Goal: Task Accomplishment & Management: Manage account settings

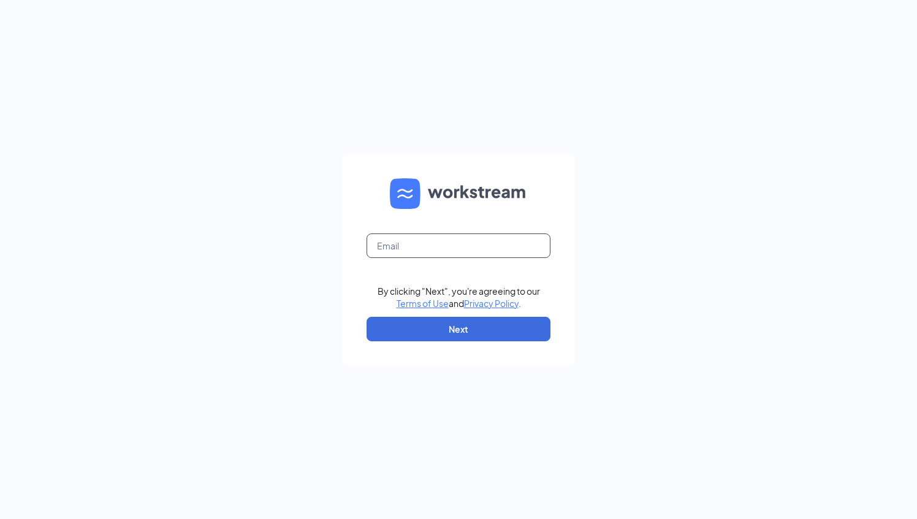
click at [428, 245] on input "text" at bounding box center [459, 246] width 184 height 25
type input "[EMAIL_ADDRESS][DOMAIN_NAME]"
click at [463, 323] on button "Next" at bounding box center [459, 329] width 184 height 25
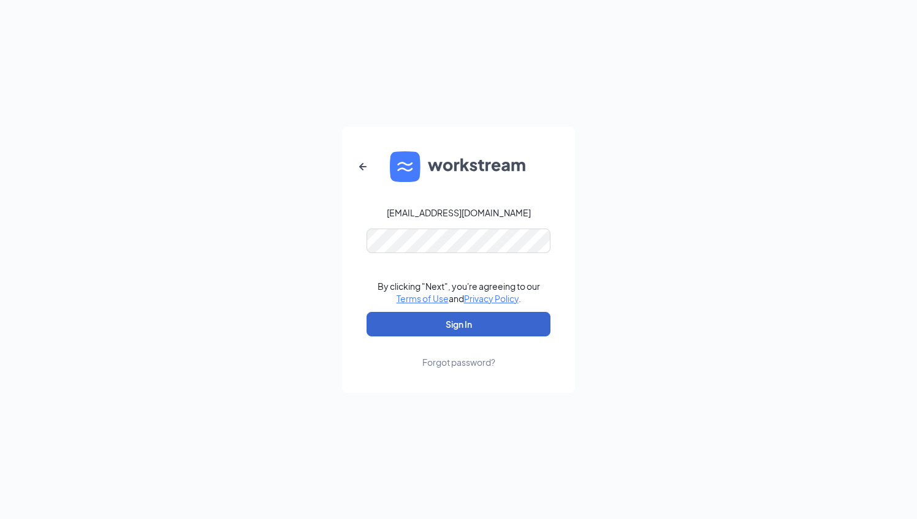
click at [479, 329] on button "Sign In" at bounding box center [459, 324] width 184 height 25
click at [452, 327] on button "Sign In" at bounding box center [459, 324] width 184 height 25
click at [409, 323] on button "Sign In" at bounding box center [459, 324] width 184 height 25
click at [599, 238] on div "shood@groupmgmt.com By clicking "Next", you're agreeing to our Terms of Use and…" at bounding box center [458, 259] width 917 height 519
click at [488, 329] on button "Sign In" at bounding box center [459, 324] width 184 height 25
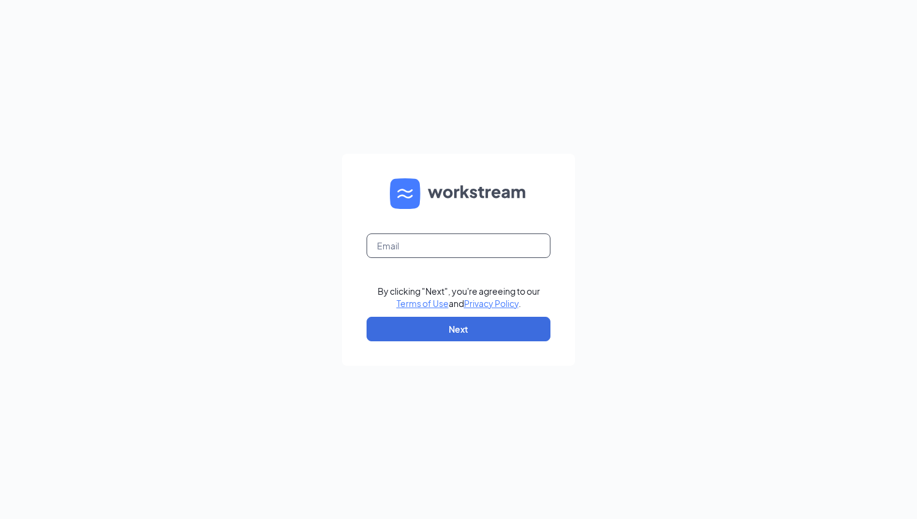
click at [480, 244] on input "text" at bounding box center [459, 246] width 184 height 25
type input "[EMAIL_ADDRESS][DOMAIN_NAME]"
click at [477, 324] on button "Next" at bounding box center [459, 329] width 184 height 25
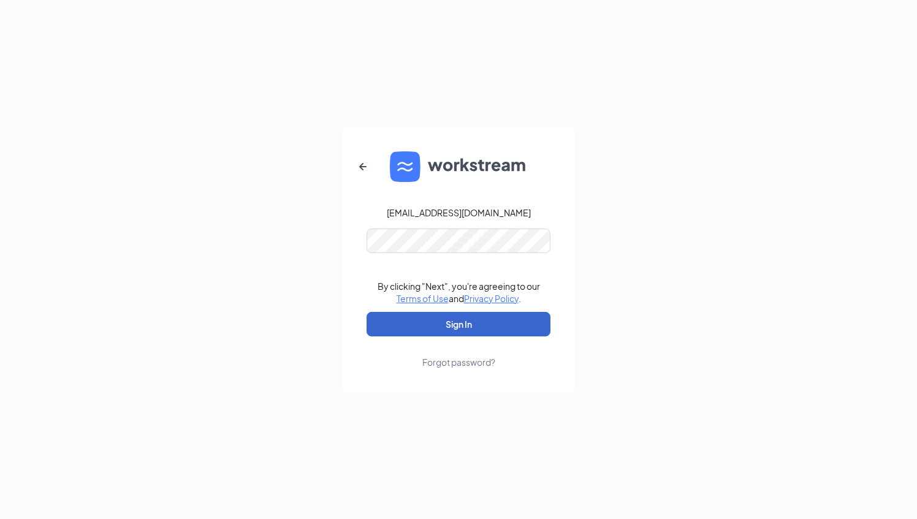
click at [513, 329] on button "Sign In" at bounding box center [459, 324] width 184 height 25
click at [513, 330] on button "Sign In" at bounding box center [459, 324] width 184 height 25
